Goal: Information Seeking & Learning: Learn about a topic

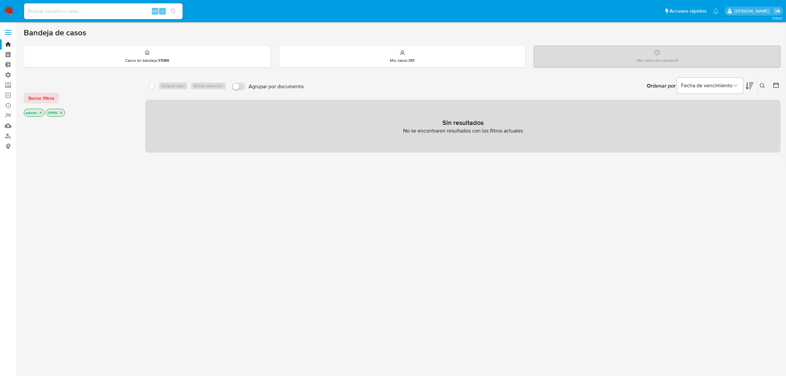
click at [27, 220] on div at bounding box center [79, 230] width 111 height 224
click at [37, 98] on span "Borrar filtros" at bounding box center [41, 97] width 26 height 9
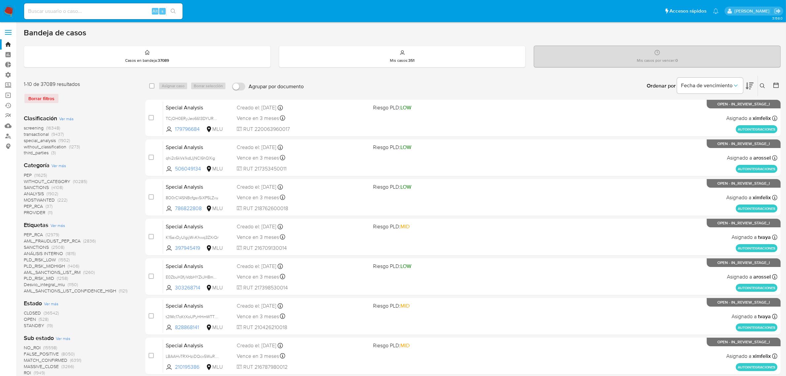
click at [775, 83] on icon at bounding box center [776, 85] width 7 height 7
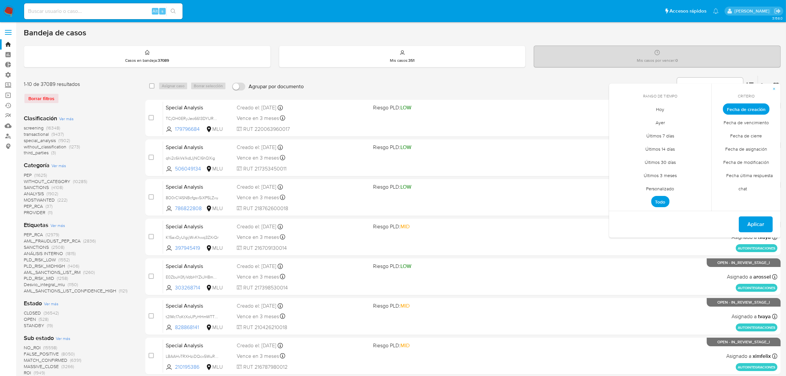
click at [662, 187] on span "Personalizado" at bounding box center [660, 189] width 42 height 14
click at [618, 144] on button "1" at bounding box center [620, 145] width 11 height 11
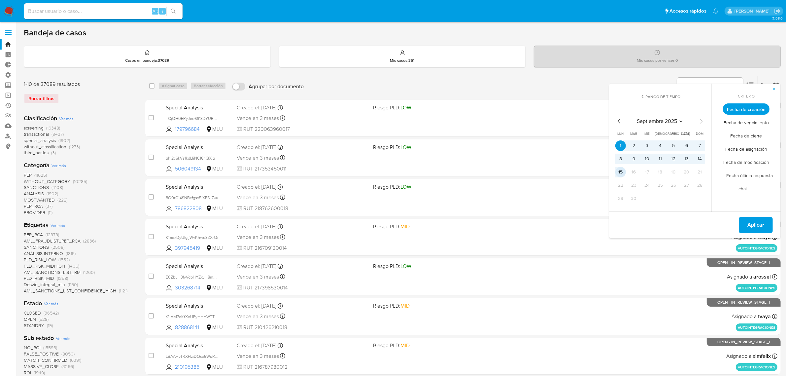
click at [620, 169] on button "15" at bounding box center [620, 172] width 11 height 11
click at [753, 230] on span "Aplicar" at bounding box center [755, 224] width 17 height 15
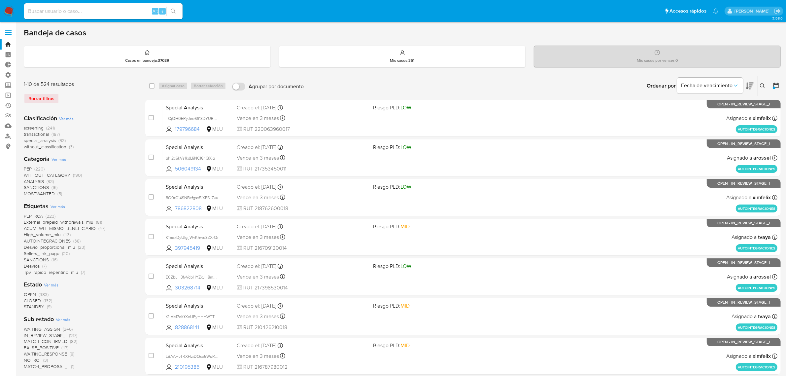
click at [69, 120] on span "Ver más" at bounding box center [66, 119] width 15 height 6
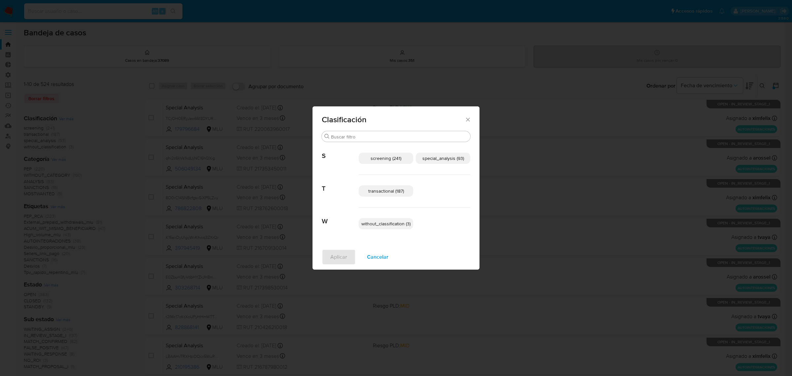
click at [391, 196] on div "transactional (187)" at bounding box center [415, 191] width 112 height 33
click at [395, 191] on span "transactional (187)" at bounding box center [386, 190] width 36 height 7
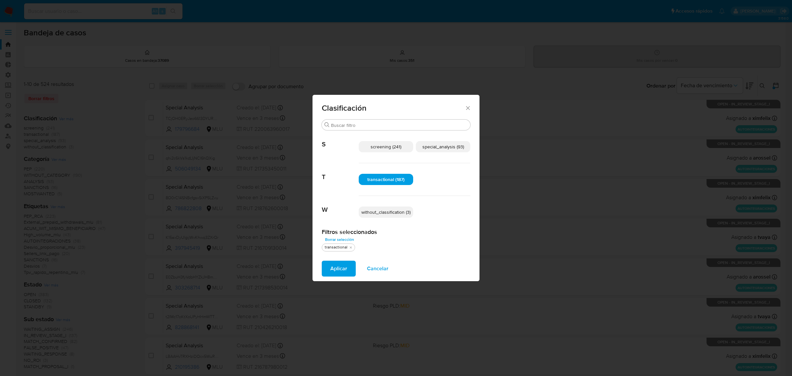
click at [339, 266] on span "Aplicar" at bounding box center [338, 268] width 17 height 15
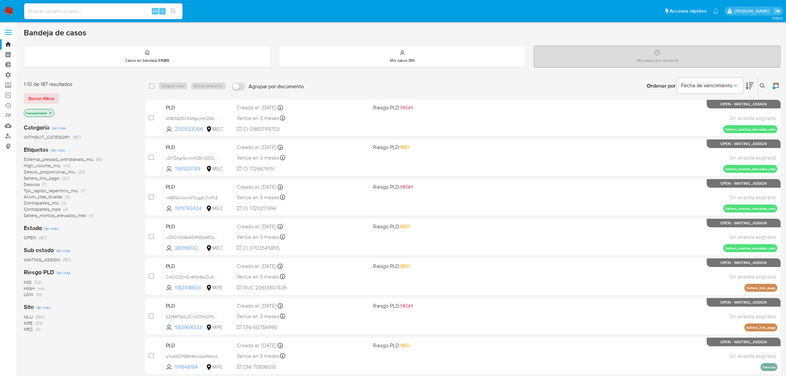
click at [50, 110] on p "transactional" at bounding box center [39, 112] width 30 height 7
click at [50, 113] on icon "close-filter" at bounding box center [51, 113] width 4 height 4
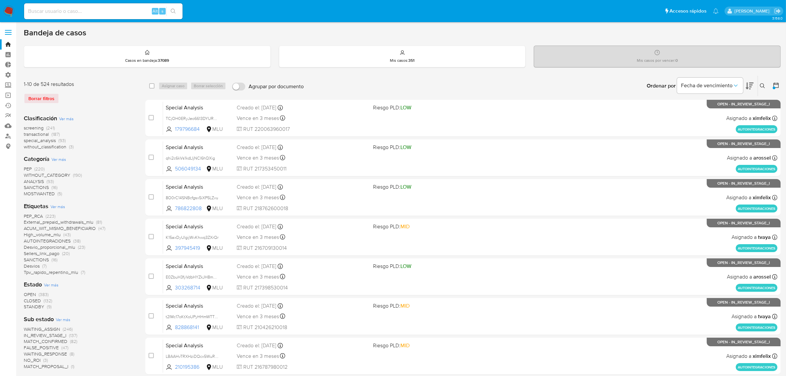
click at [50, 140] on span "special_analysis" at bounding box center [40, 140] width 32 height 7
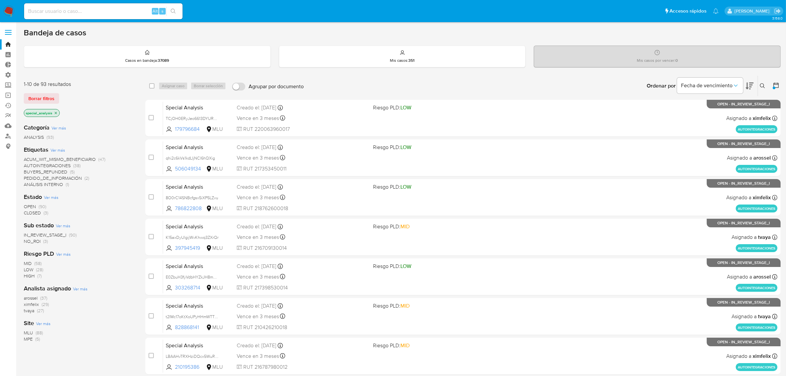
scroll to position [41, 0]
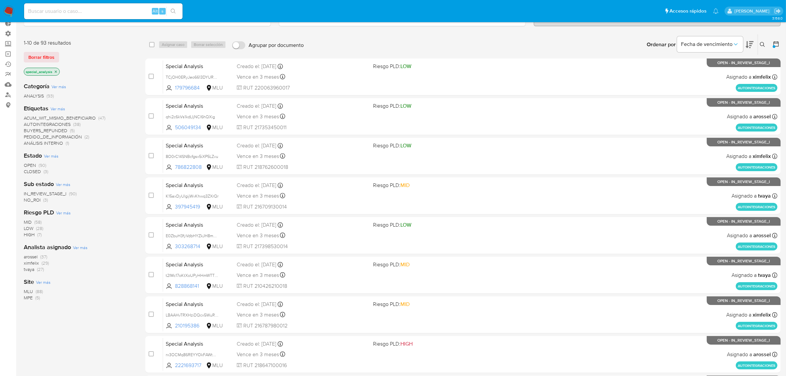
click at [32, 289] on span "MLU" at bounding box center [28, 291] width 9 height 7
click at [37, 71] on icon "close-filter" at bounding box center [37, 72] width 4 height 4
click at [90, 117] on span "ACUM_WIT_MISMO_BENEFICIARIO" at bounding box center [60, 118] width 72 height 7
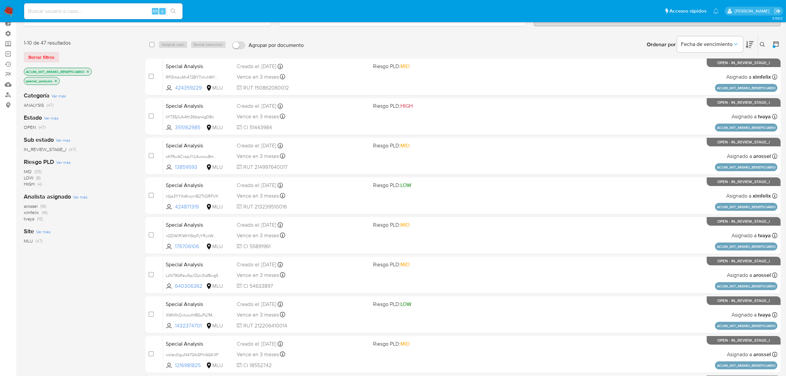
click at [87, 72] on icon "close-filter" at bounding box center [88, 72] width 4 height 4
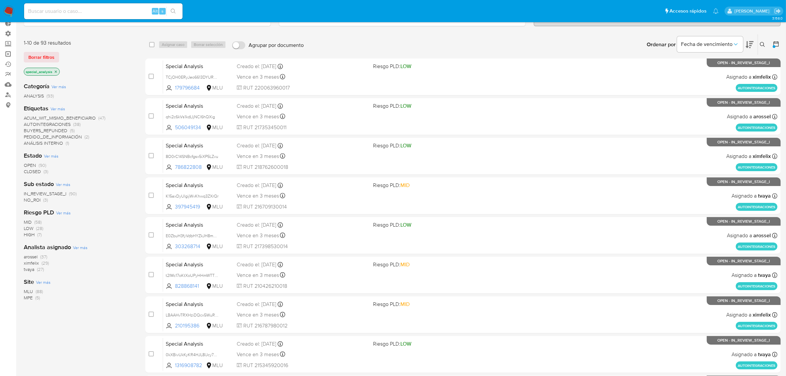
click at [9, 53] on link "Operaciones masivas" at bounding box center [39, 54] width 79 height 10
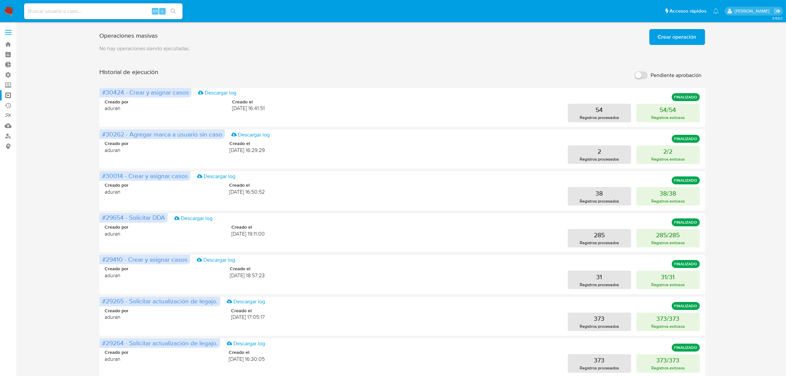
click at [5, 19] on nav "Pausado Ver notificaciones Alt s Accesos rápidos Presiona las siguientes teclas…" at bounding box center [393, 11] width 786 height 22
click at [0, 9] on nav "Pausado Ver notificaciones Alt s Accesos rápidos Presiona las siguientes teclas…" at bounding box center [393, 11] width 786 height 22
click at [4, 11] on img at bounding box center [8, 11] width 11 height 11
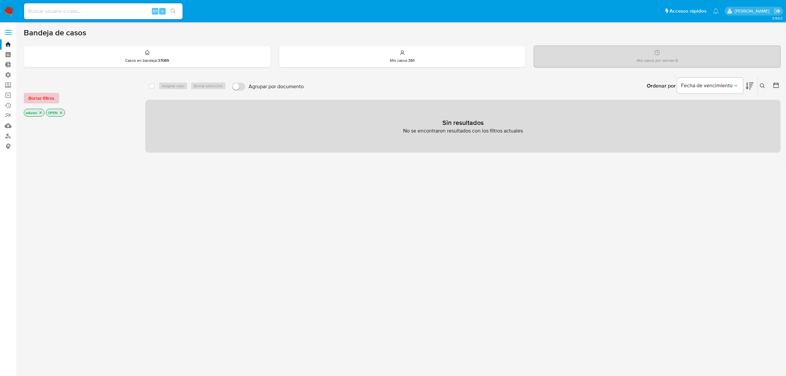
click at [46, 96] on span "Borrar filtros" at bounding box center [41, 97] width 26 height 9
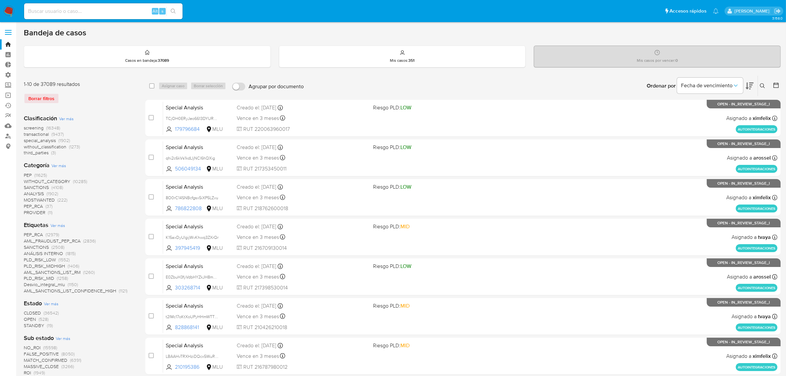
click at [775, 80] on div at bounding box center [775, 86] width 12 height 20
click at [774, 83] on icon at bounding box center [775, 85] width 5 height 5
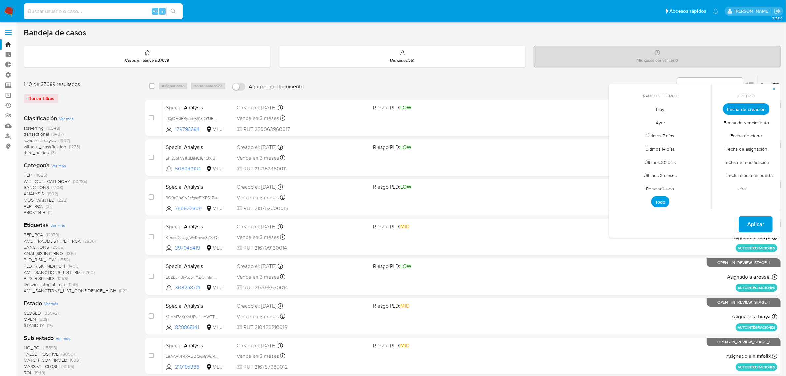
click at [665, 190] on span "Personalizado" at bounding box center [660, 189] width 42 height 14
click at [618, 147] on button "1" at bounding box center [620, 145] width 11 height 11
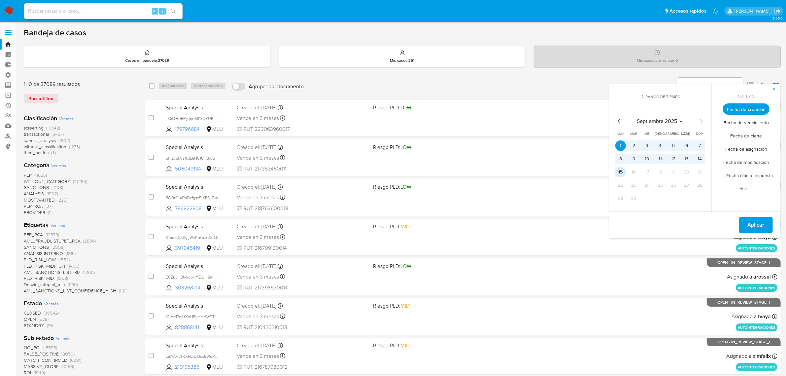
click at [619, 171] on button "15" at bounding box center [620, 172] width 11 height 11
click at [759, 220] on span "Aplicar" at bounding box center [755, 224] width 17 height 15
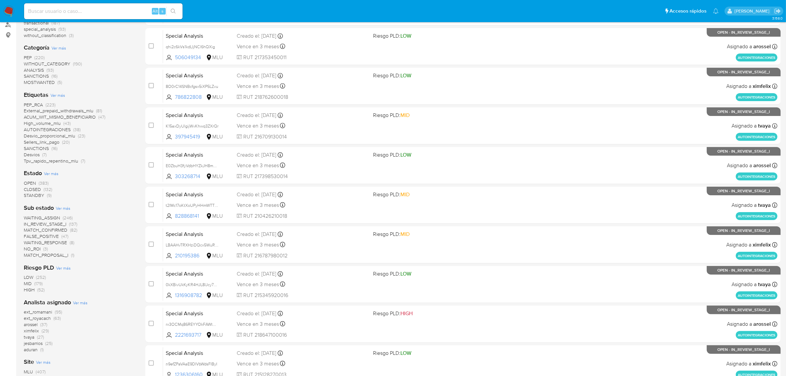
scroll to position [200, 0]
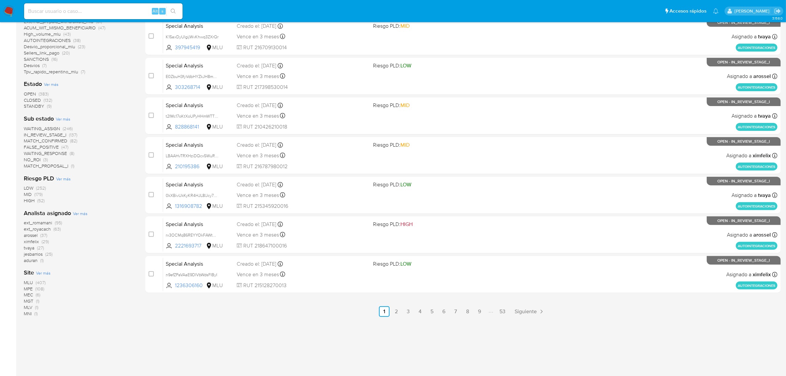
click at [29, 281] on span "MLU" at bounding box center [28, 282] width 9 height 7
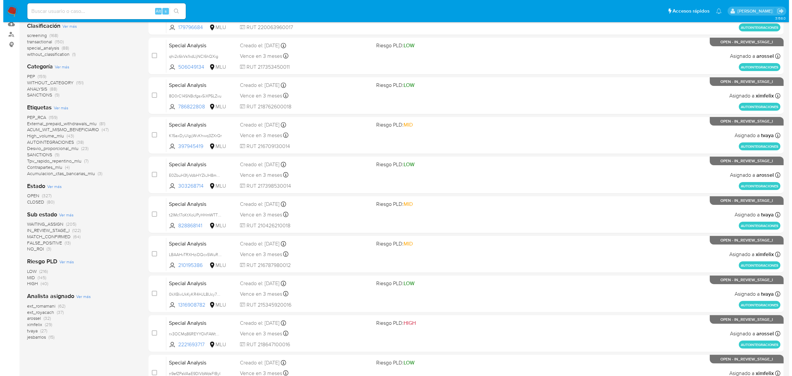
scroll to position [4, 0]
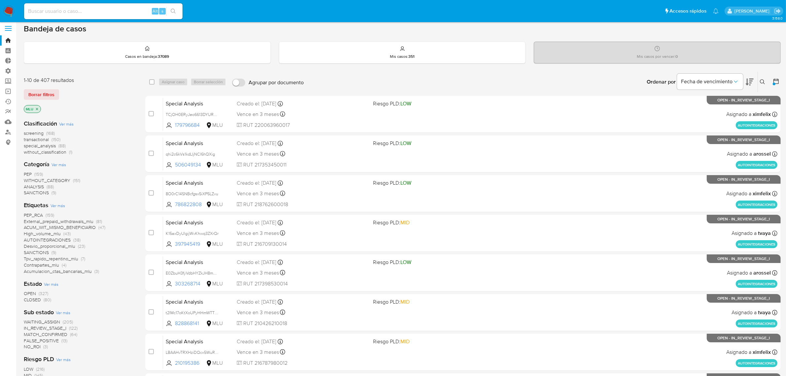
click at [64, 125] on span "Ver más" at bounding box center [66, 124] width 15 height 6
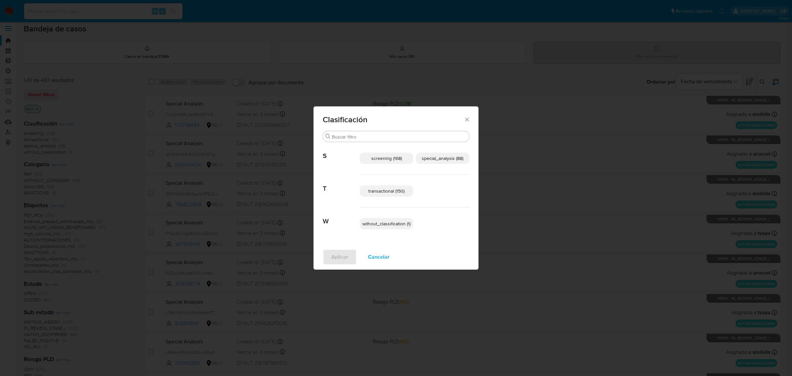
click at [398, 191] on span "transactional (150)" at bounding box center [386, 190] width 36 height 7
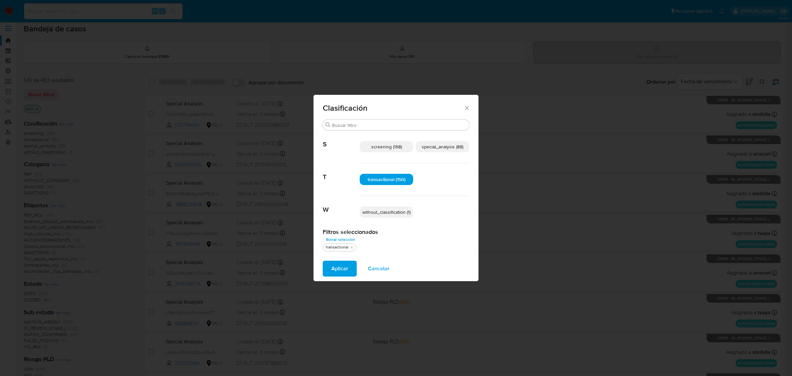
click at [447, 149] on span "special_analysis (88)" at bounding box center [443, 146] width 42 height 7
drag, startPoint x: 325, startPoint y: 273, endPoint x: 329, endPoint y: 272, distance: 3.7
click at [329, 272] on button "Aplicar" at bounding box center [340, 268] width 34 height 16
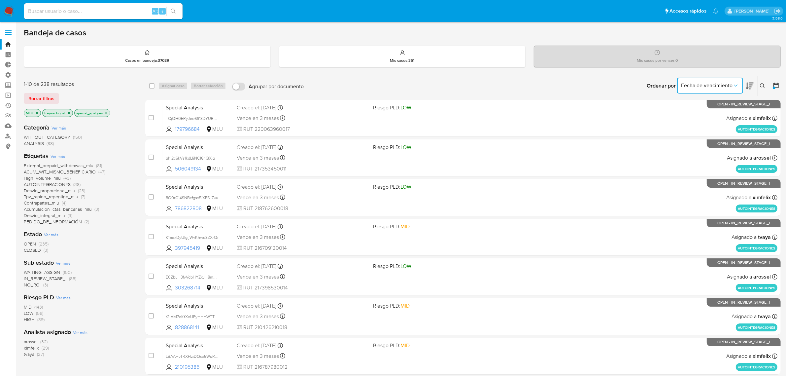
click at [705, 79] on button "Fecha de vencimiento" at bounding box center [710, 86] width 66 height 16
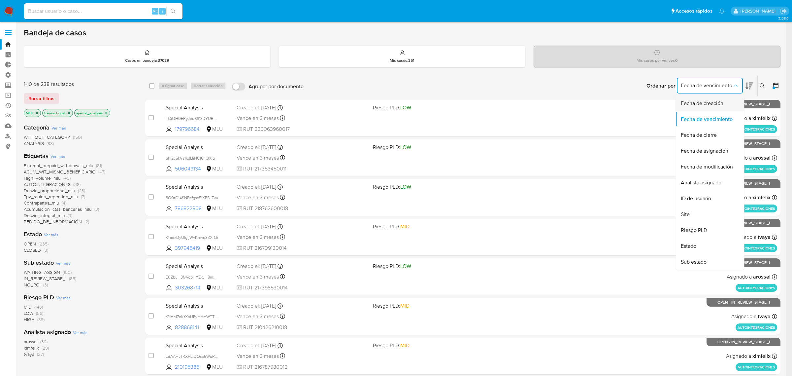
click at [710, 105] on span "Fecha de creación" at bounding box center [702, 103] width 43 height 7
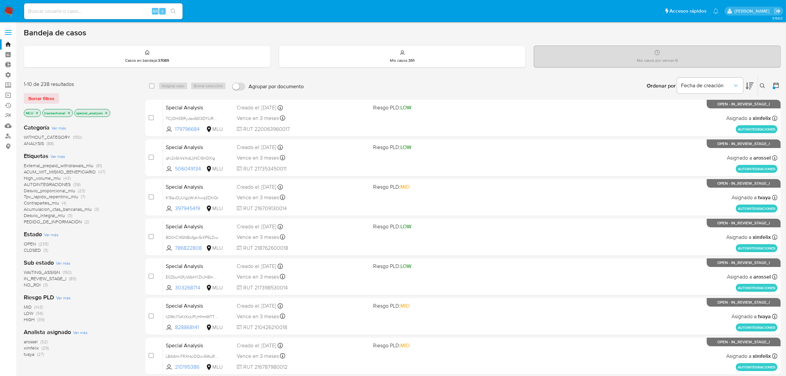
click at [750, 84] on icon at bounding box center [750, 86] width 8 height 7
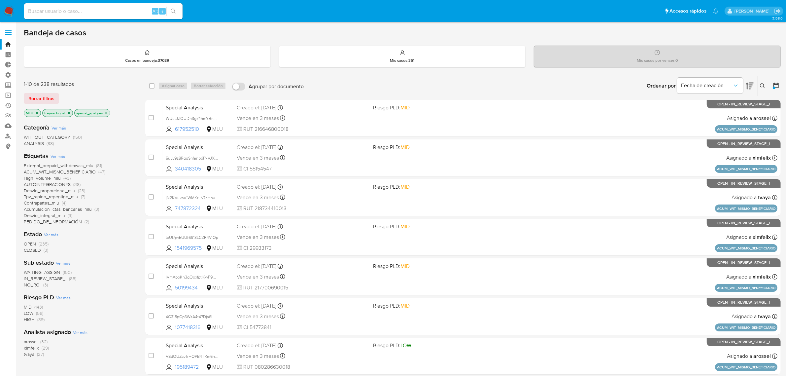
click at [772, 84] on div at bounding box center [775, 86] width 12 height 20
click at [777, 86] on icon at bounding box center [776, 85] width 7 height 7
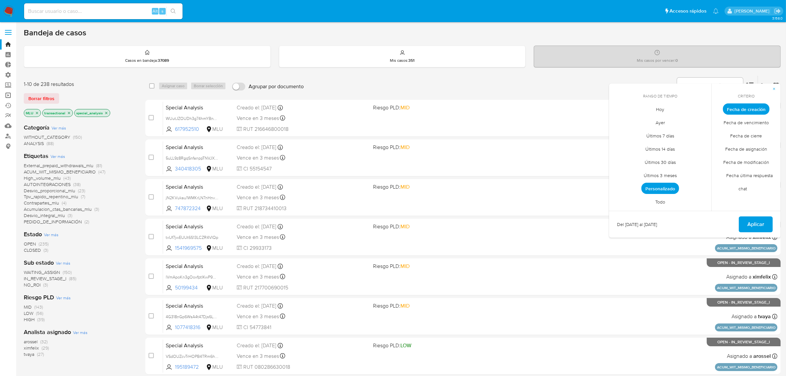
click at [8, 95] on link "Operaciones masivas" at bounding box center [39, 95] width 79 height 10
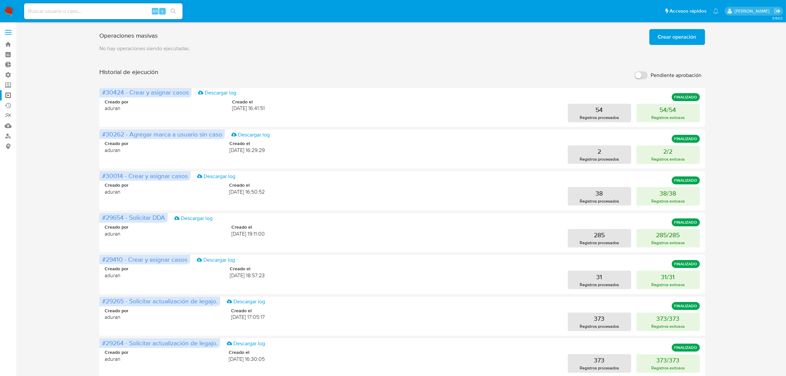
click at [5, 8] on img at bounding box center [8, 11] width 11 height 11
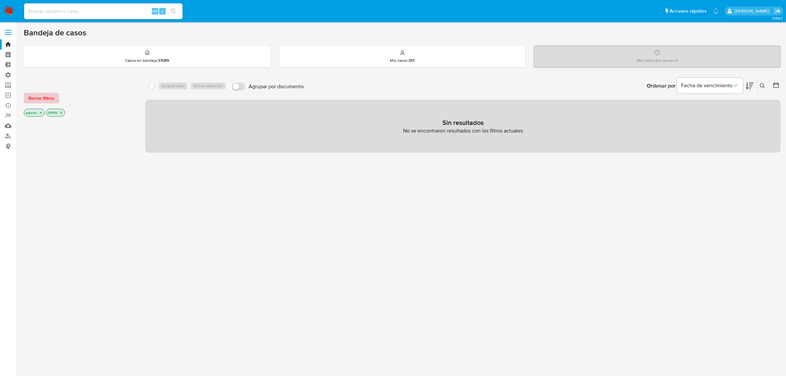
click at [50, 99] on span "Borrar filtros" at bounding box center [41, 97] width 26 height 9
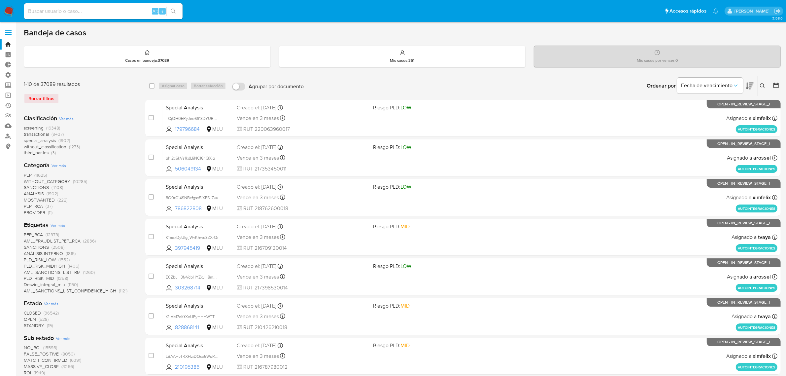
click at [778, 84] on icon at bounding box center [775, 85] width 5 height 5
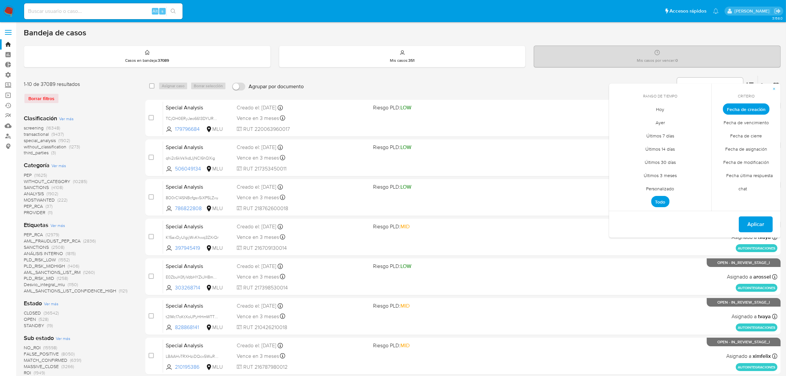
click at [50, 302] on span "Ver más" at bounding box center [51, 303] width 15 height 6
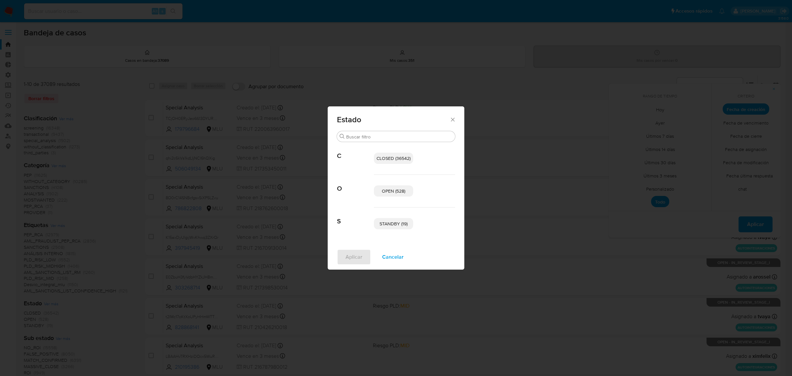
click at [410, 229] on div "STANDBY (19)" at bounding box center [414, 223] width 81 height 32
click at [408, 225] on p "STANDBY (19)" at bounding box center [393, 223] width 39 height 11
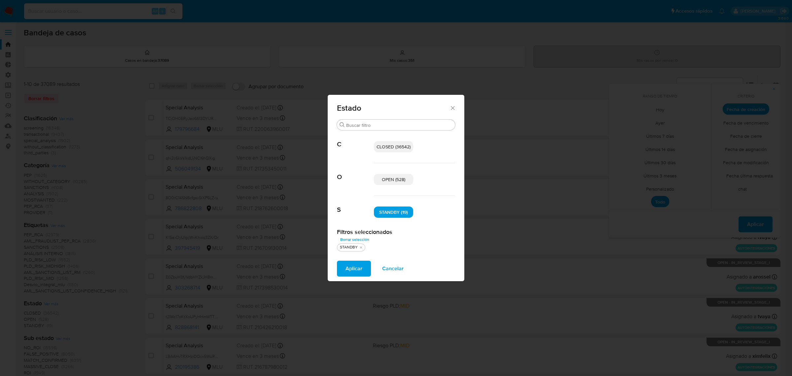
click at [405, 184] on p "OPEN (528)" at bounding box center [393, 179] width 39 height 11
click at [349, 268] on span "Aplicar" at bounding box center [354, 268] width 17 height 15
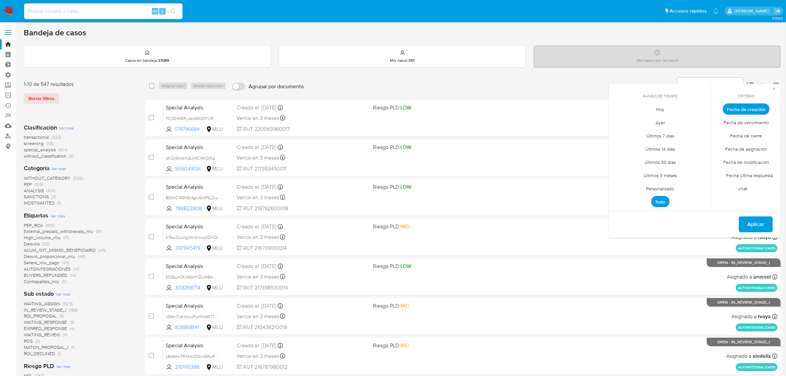
click at [69, 127] on span "Ver más" at bounding box center [66, 128] width 15 height 6
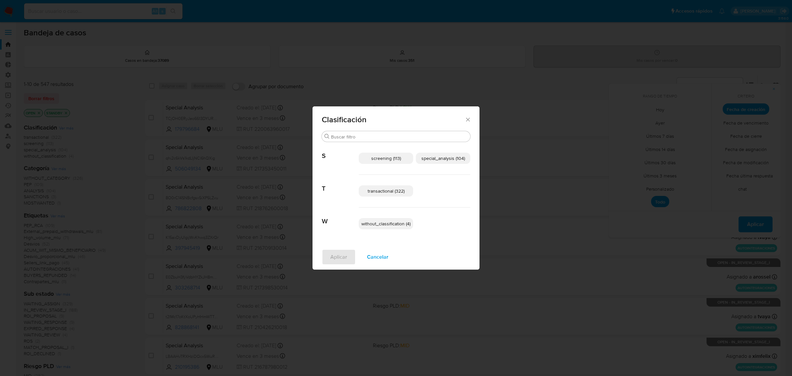
click at [402, 193] on span "transactional (322)" at bounding box center [386, 190] width 37 height 7
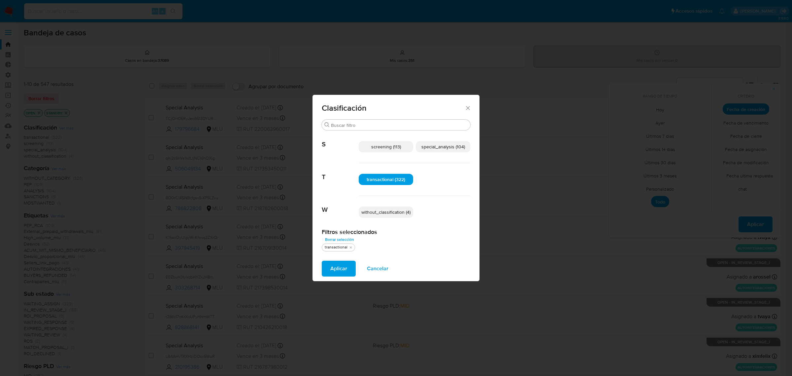
click at [441, 149] on span "special_analysis (104)" at bounding box center [443, 146] width 44 height 7
click at [331, 271] on span "Aplicar" at bounding box center [338, 268] width 17 height 15
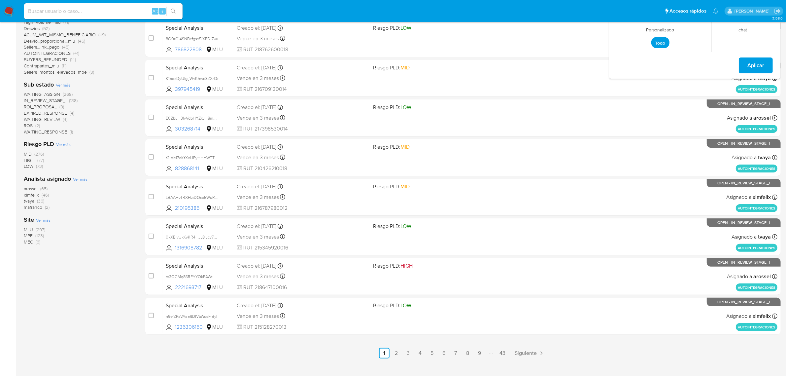
scroll to position [169, 0]
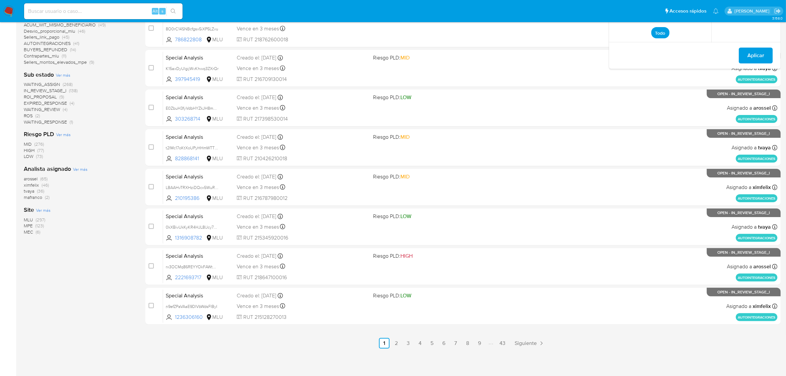
click at [84, 273] on div "1-10 de 426 resultados Borrar filtros OPEN STANDBY transactional special_analys…" at bounding box center [79, 128] width 111 height 442
